Goal: Information Seeking & Learning: Learn about a topic

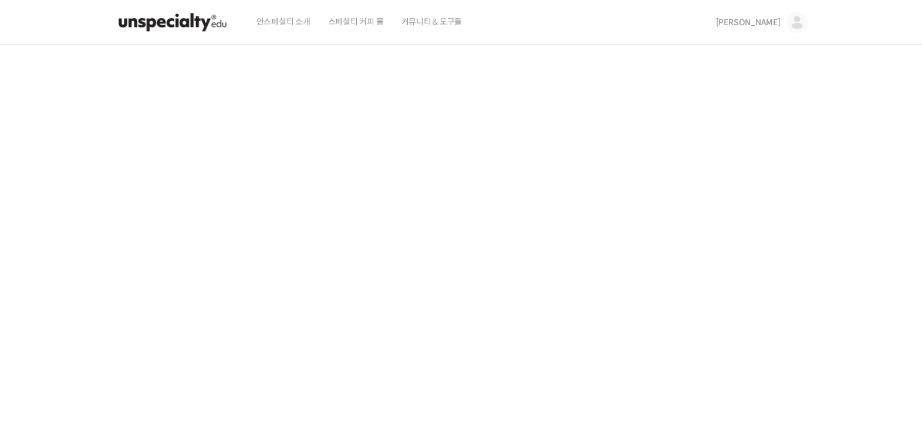
click at [793, 20] on img at bounding box center [796, 22] width 21 height 21
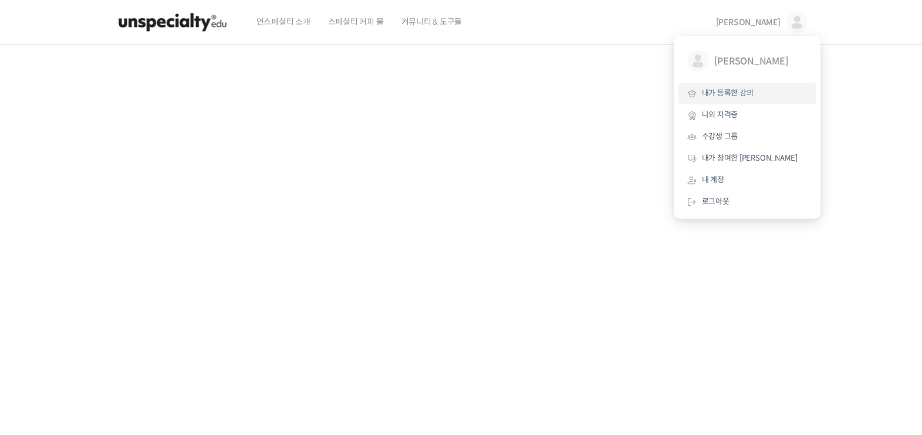
click at [728, 91] on span "내가 등록한 강의" at bounding box center [728, 93] width 52 height 10
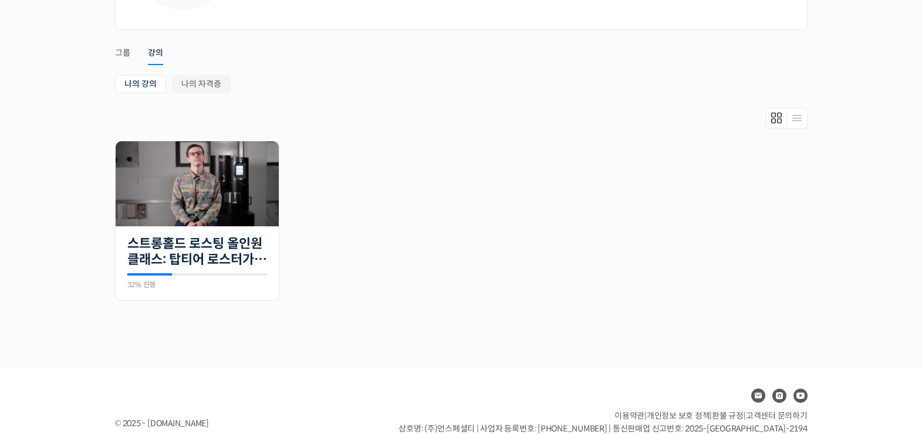
scroll to position [161, 0]
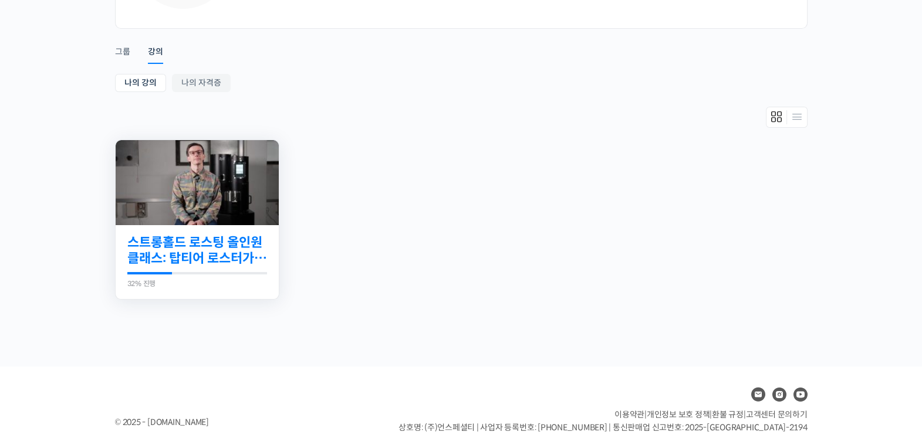
click at [220, 249] on link "스트롱홀드 로스팅 올인원 클래스: 탑티어 로스터가 알려주는 스트롱홀드 A to Z 가이드" at bounding box center [197, 251] width 140 height 32
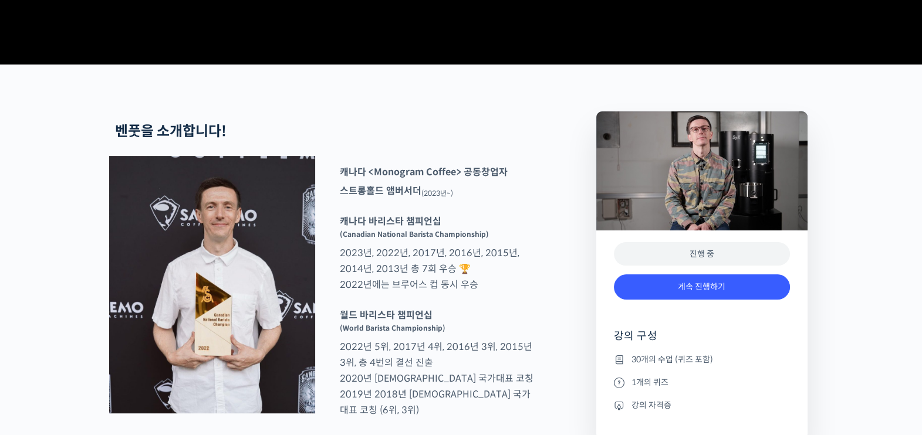
scroll to position [390, 0]
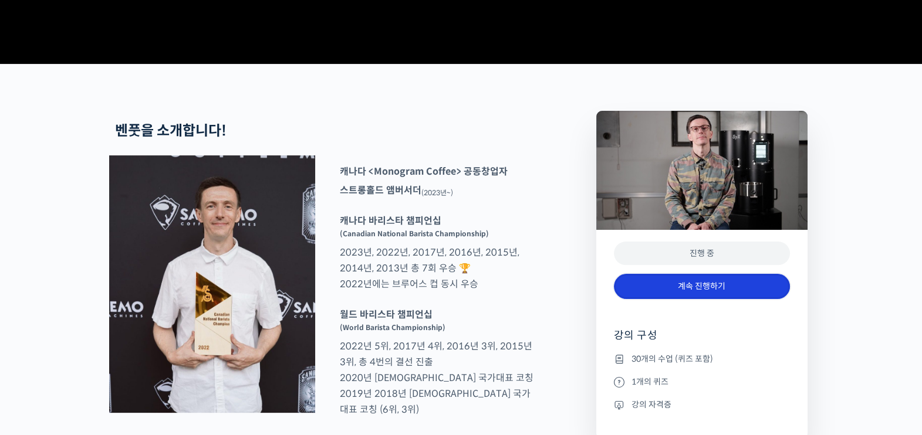
click at [678, 299] on link "계속 진행하기" at bounding box center [702, 286] width 176 height 25
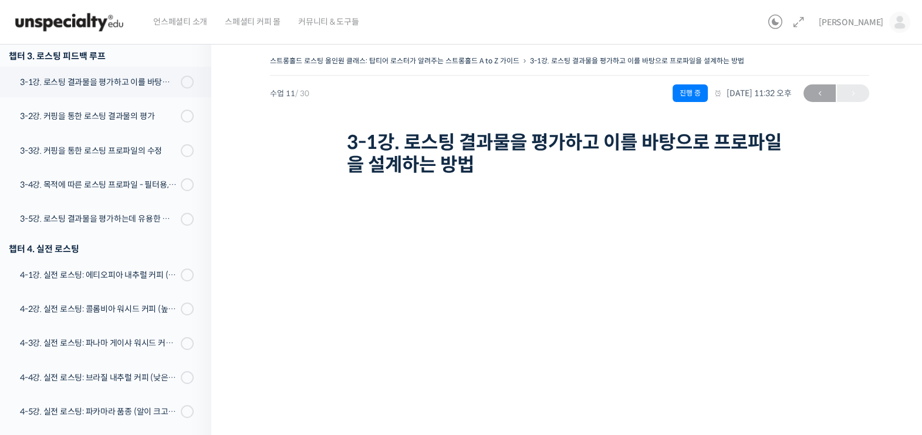
scroll to position [161, 0]
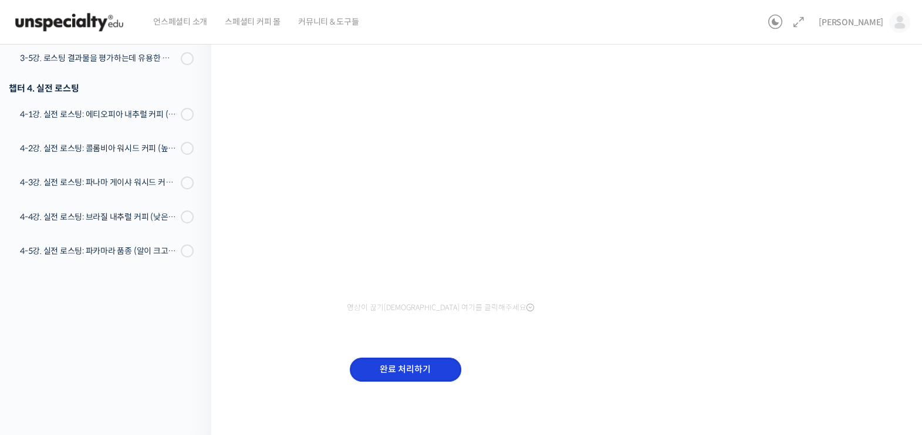
click at [389, 377] on input "완료 처리하기" at bounding box center [406, 370] width 112 height 24
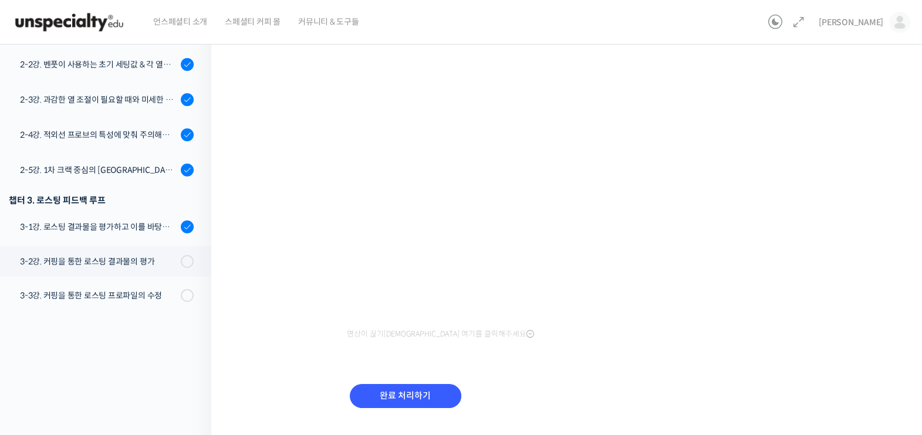
scroll to position [336, 0]
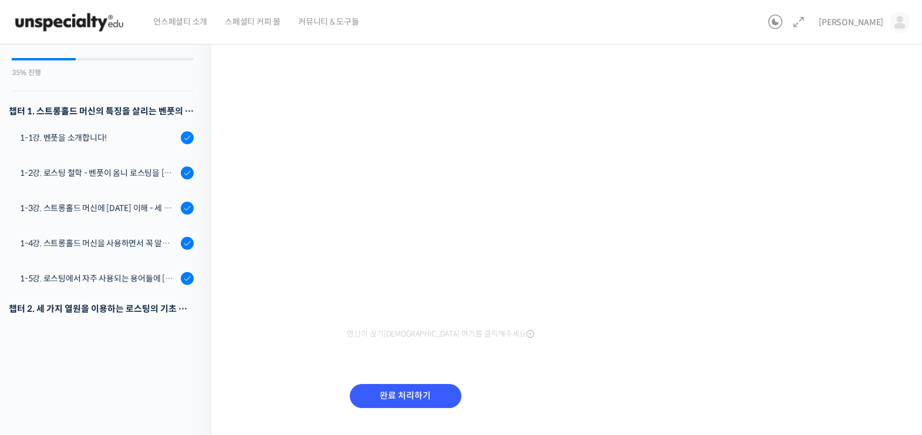
scroll to position [336, 0]
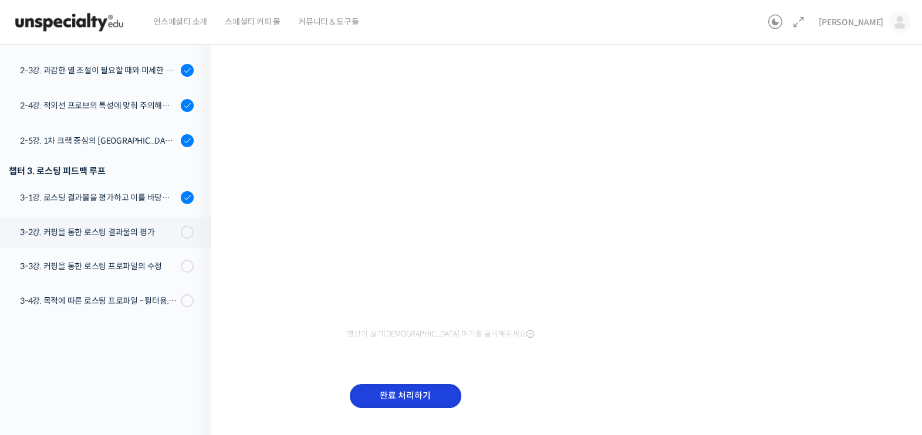
click at [405, 394] on input "완료 처리하기" at bounding box center [406, 396] width 112 height 24
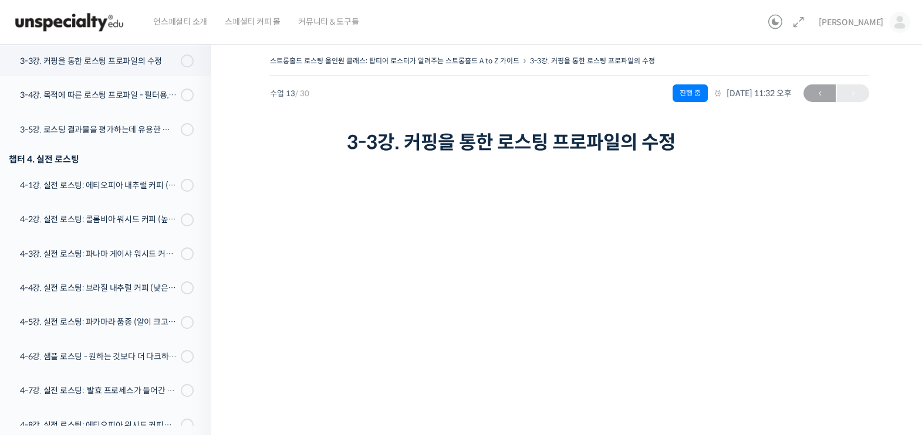
click at [309, 310] on div "스트롱홀드 로스팅 올인원 클래스: 탑티어 로스터가 알려주는 스트롱홀드 A to Z 가이드 3-3강. 커핑을 통한 로스팅 프로파일의 수정 진행 …" at bounding box center [569, 302] width 599 height 499
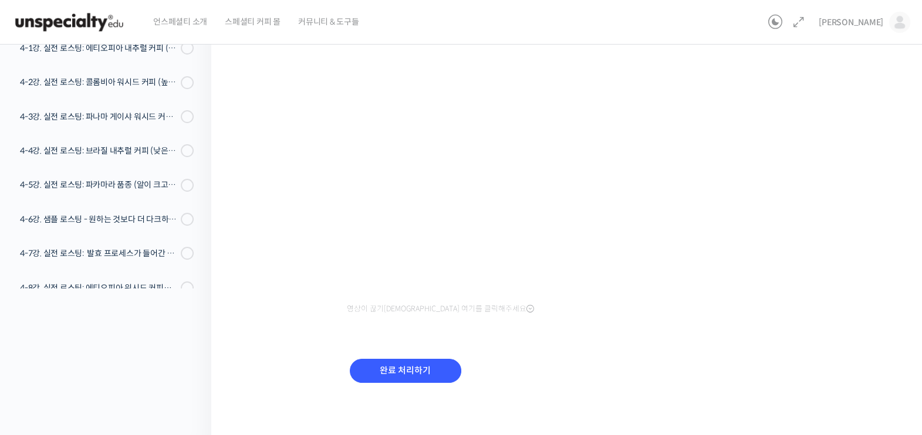
scroll to position [138, 0]
click at [623, 325] on div "영상이 끊기신다면 여기를 클릭해주세요 완료 처리하기" at bounding box center [570, 216] width 446 height 394
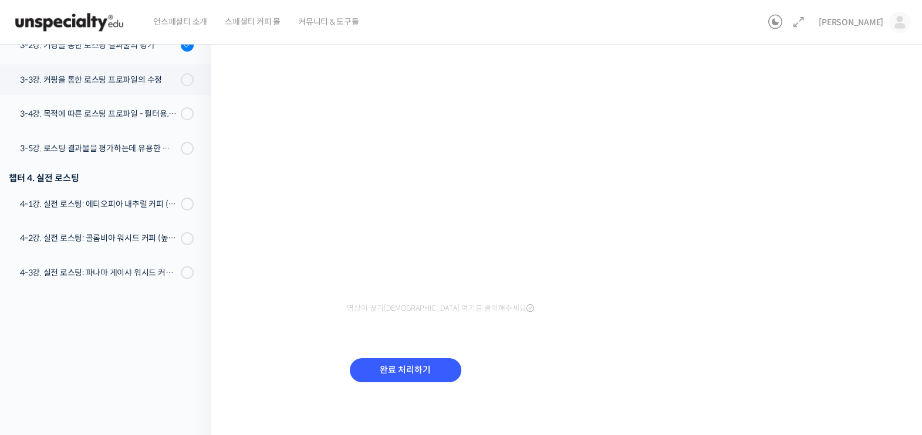
scroll to position [465, 0]
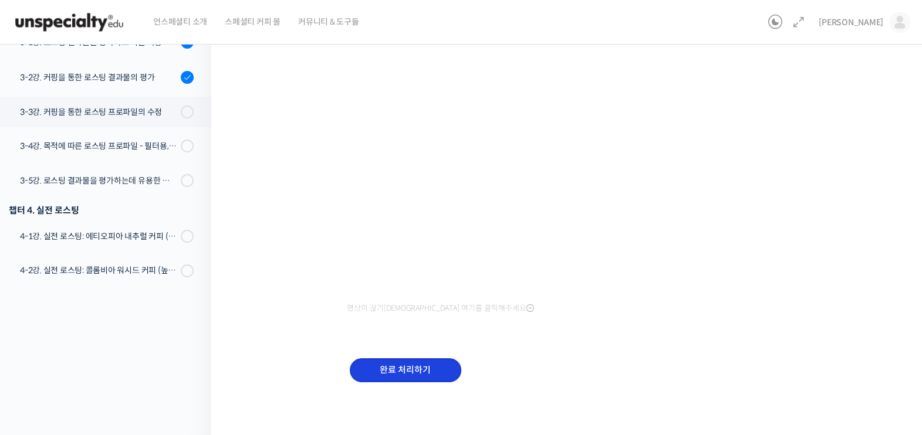
click at [411, 374] on input "완료 처리하기" at bounding box center [406, 371] width 112 height 24
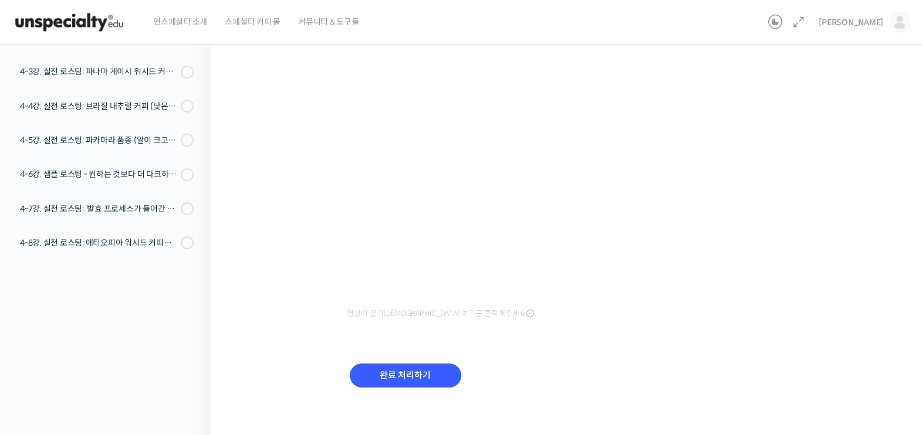
scroll to position [156, 0]
click at [274, 197] on div "스트롱홀드 로스팅 올인원 클래스: 탑티어 로스터가 알려주는 스트롱홀드 A to Z 가이드 3-4강. 목적에 따른 로스팅 프로파일 – 필터용, …" at bounding box center [569, 157] width 599 height 521
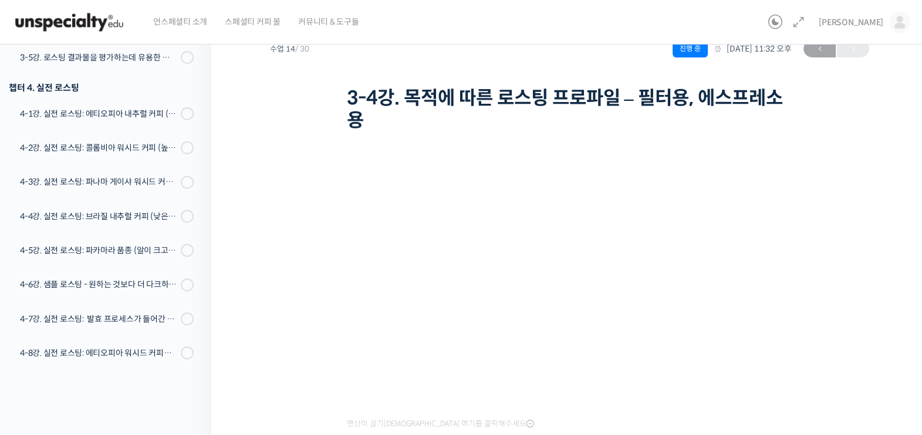
scroll to position [42, 0]
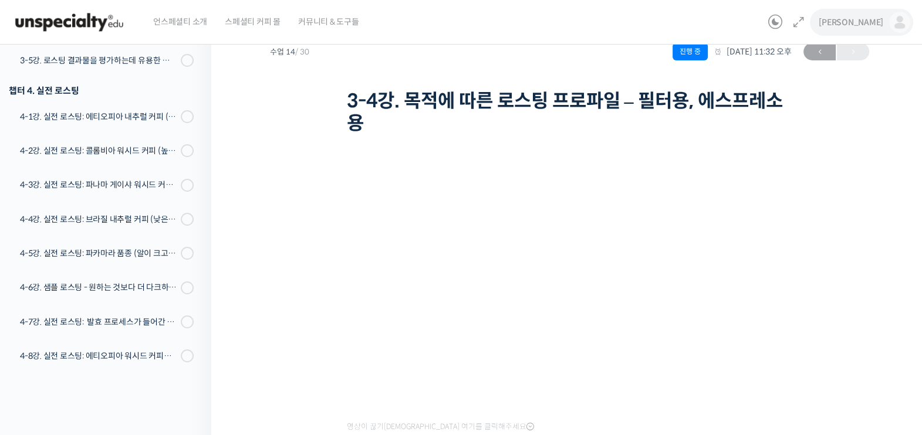
click at [870, 21] on span "[PERSON_NAME]" at bounding box center [851, 22] width 65 height 11
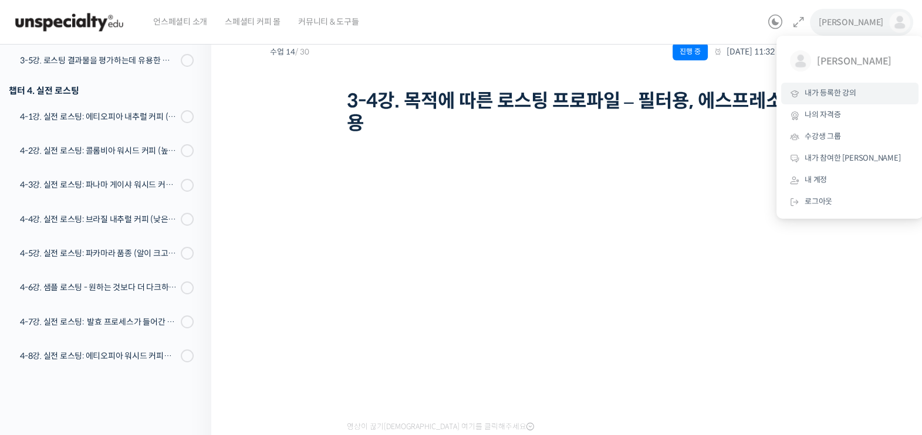
click at [829, 97] on span "내가 등록한 강의" at bounding box center [831, 93] width 52 height 10
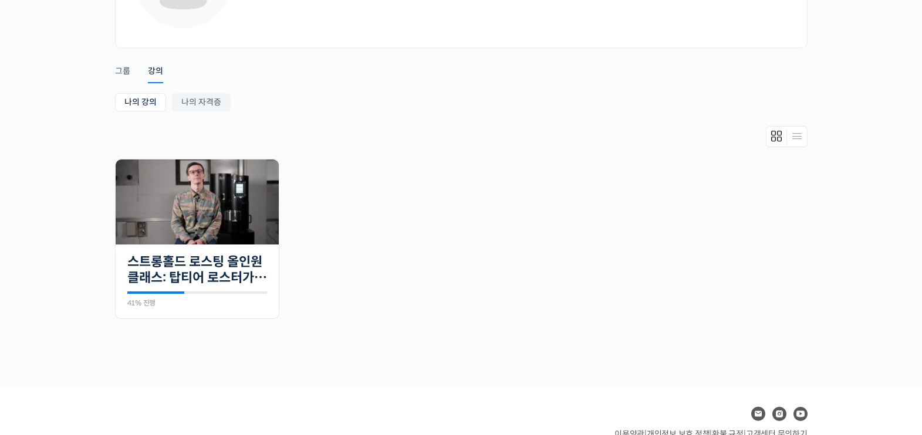
scroll to position [142, 0]
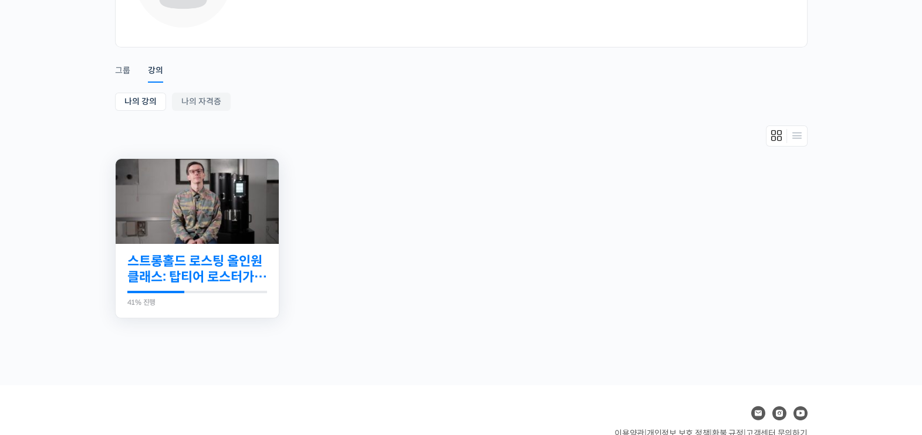
click at [209, 282] on link "스트롱홀드 로스팅 올인원 클래스: 탑티어 로스터가 알려주는 스트롱홀드 A to Z 가이드" at bounding box center [197, 270] width 140 height 32
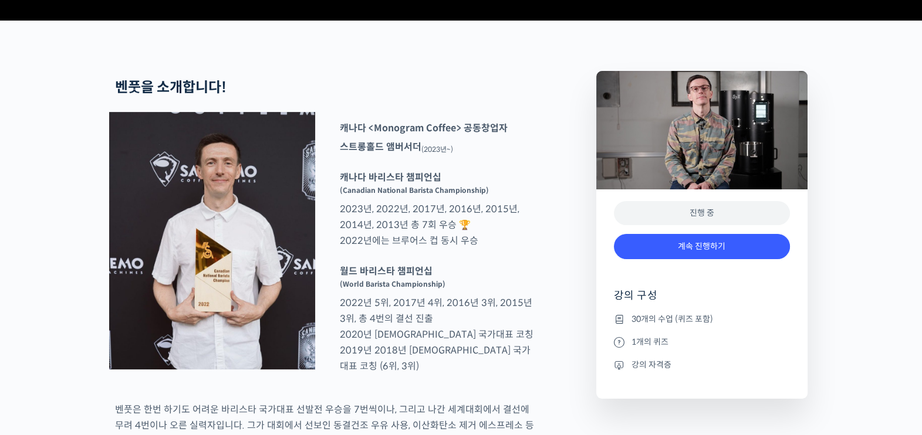
scroll to position [498, 0]
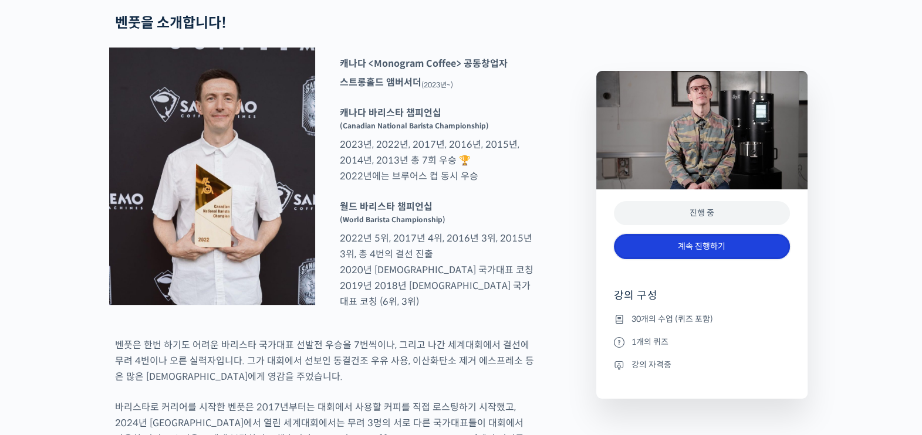
click at [695, 245] on link "계속 진행하기" at bounding box center [702, 246] width 176 height 25
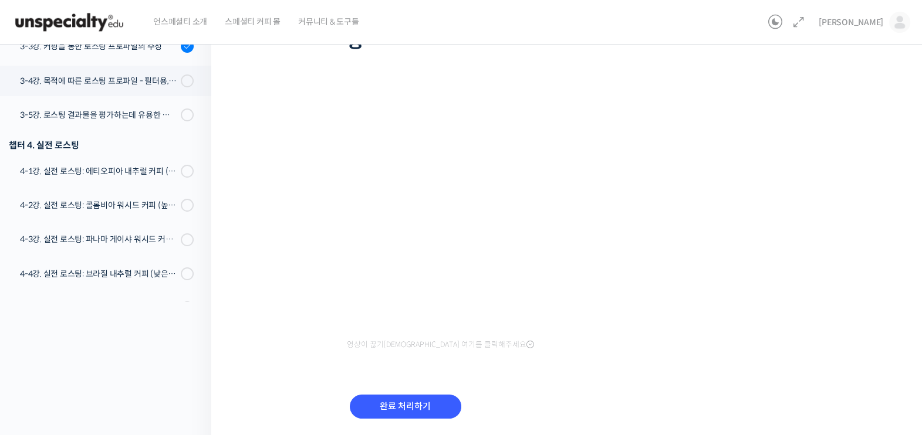
scroll to position [539, 0]
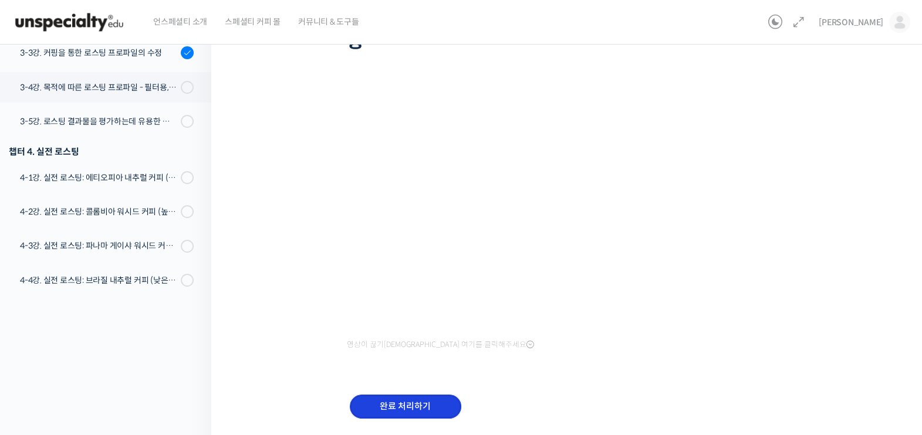
click at [410, 408] on input "완료 처리하기" at bounding box center [406, 407] width 112 height 24
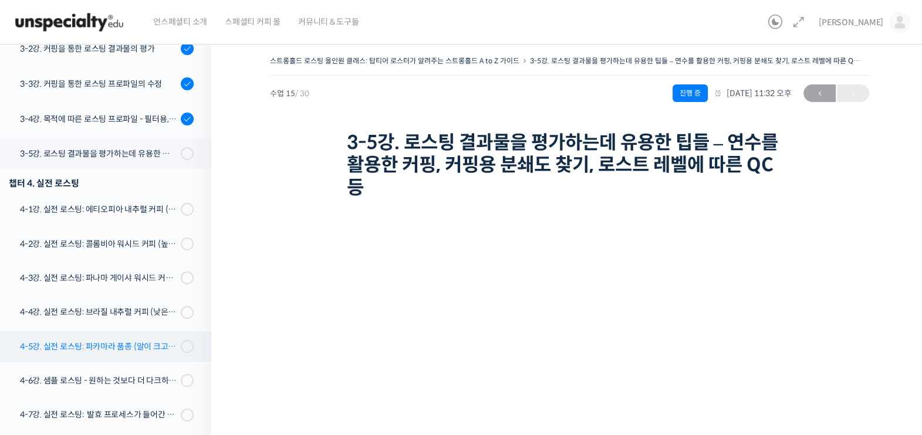
scroll to position [631, 0]
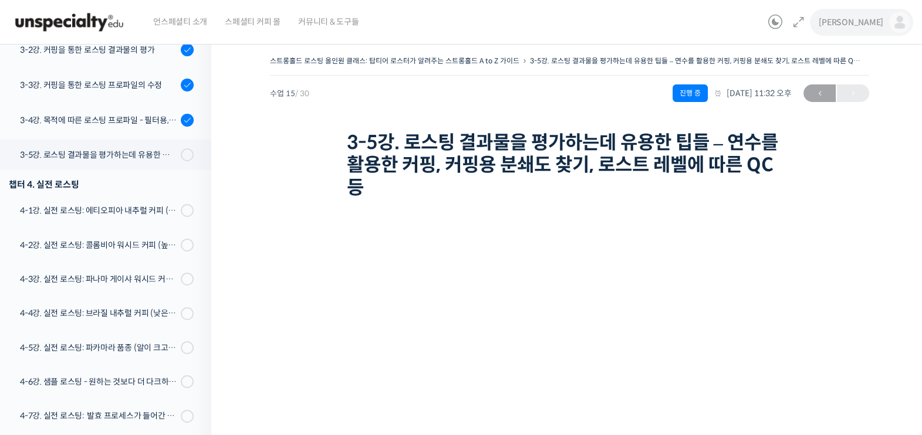
click at [865, 21] on span "[PERSON_NAME]" at bounding box center [851, 22] width 65 height 11
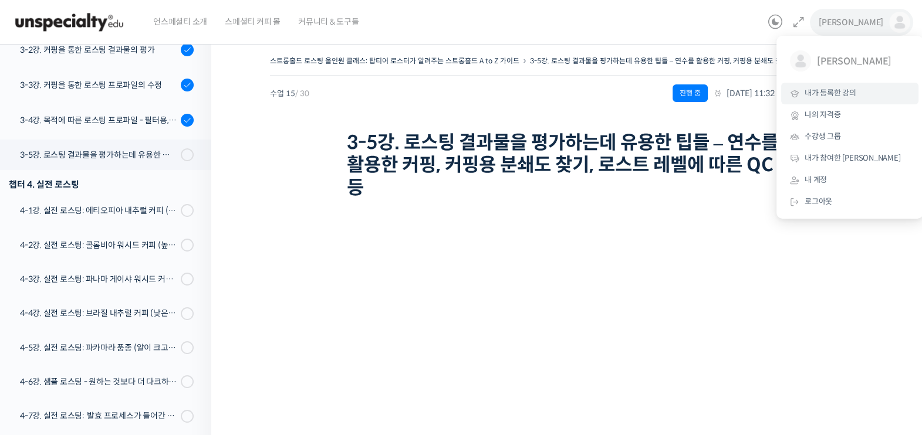
click at [828, 94] on span "내가 등록한 강의" at bounding box center [831, 93] width 52 height 10
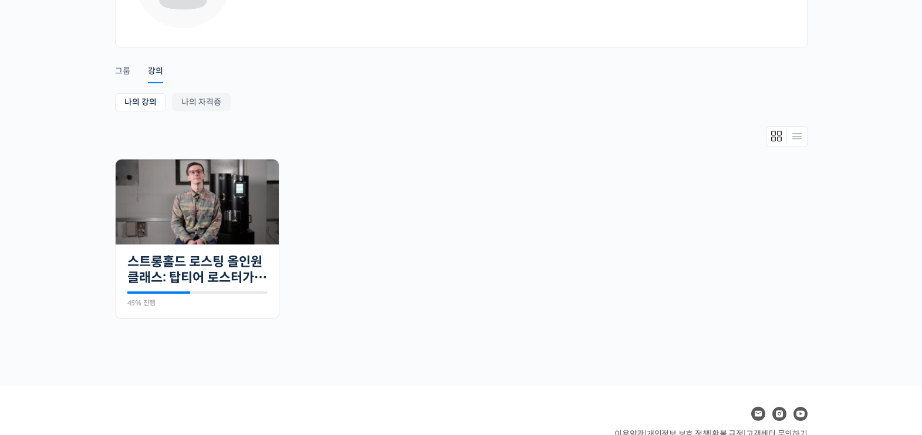
scroll to position [142, 0]
